Goal: Complete application form

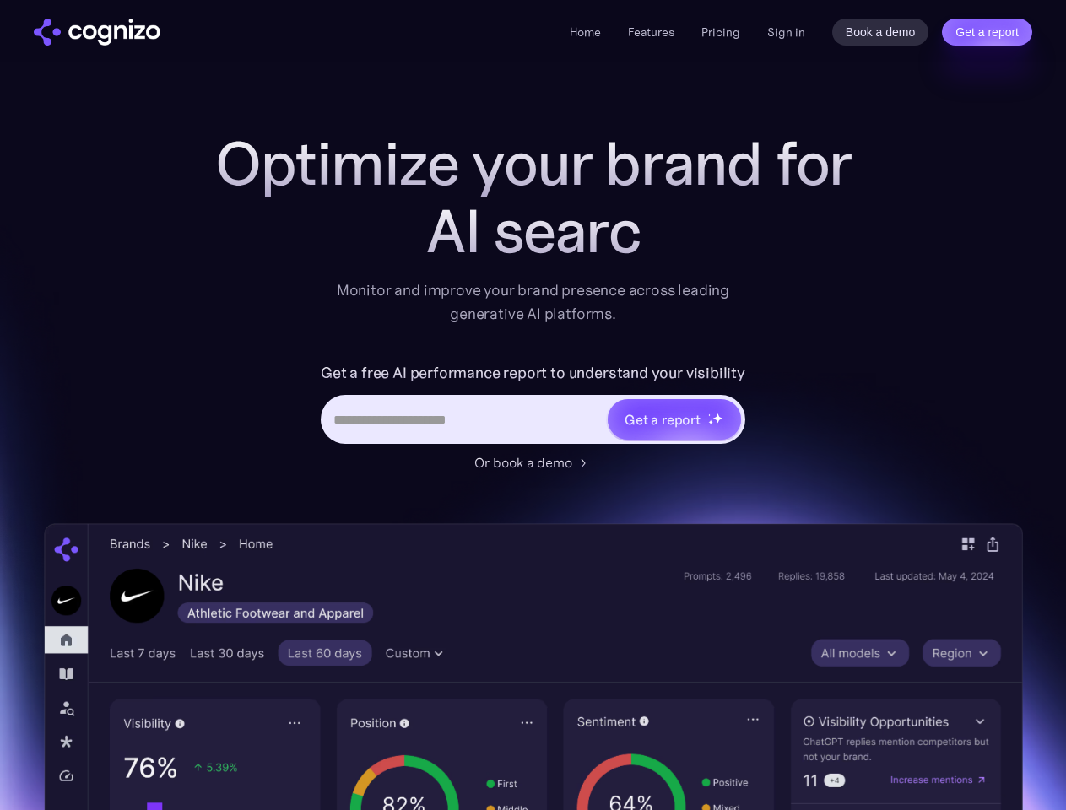
click at [986, 32] on link "Get a report" at bounding box center [987, 32] width 90 height 27
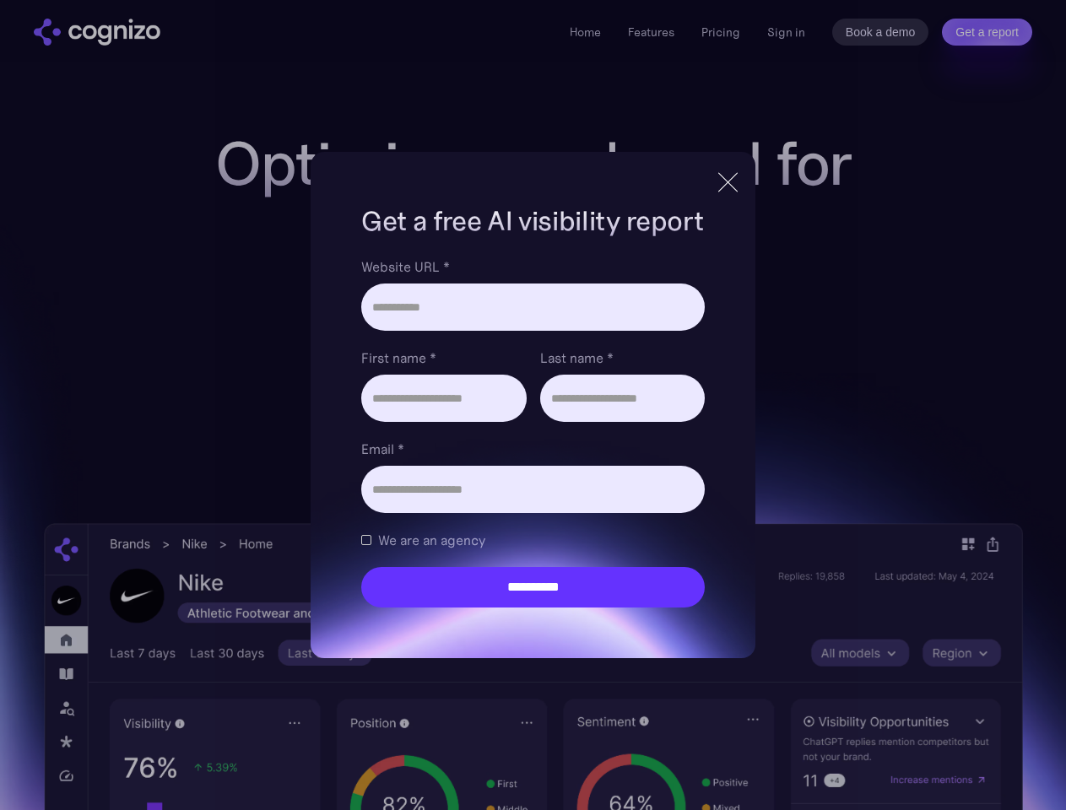
click at [673, 419] on input "Last name *" at bounding box center [622, 398] width 165 height 47
